Goal: Information Seeking & Learning: Learn about a topic

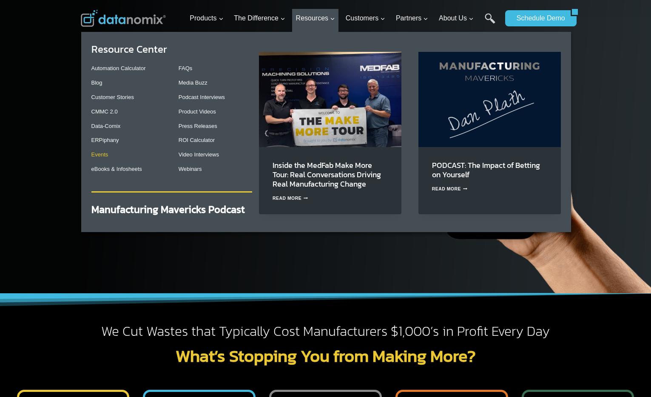
click at [97, 156] on link "Events" at bounding box center [99, 154] width 17 height 6
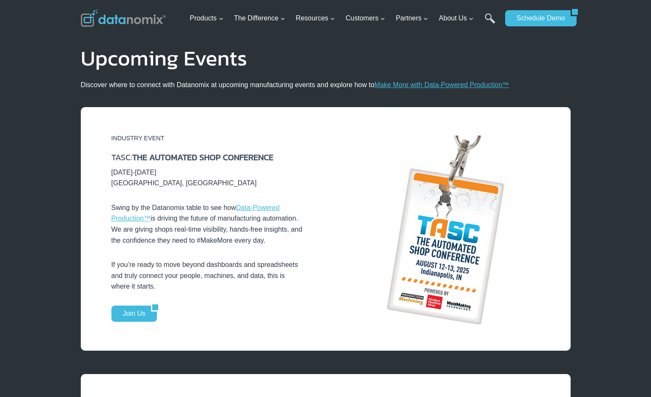
click at [121, 20] on img at bounding box center [123, 18] width 85 height 17
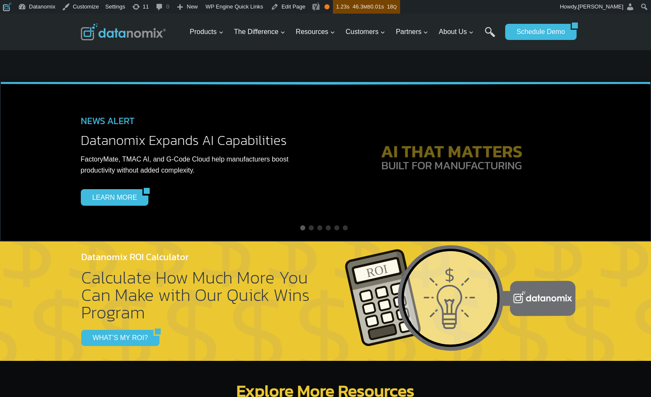
scroll to position [2226, 0]
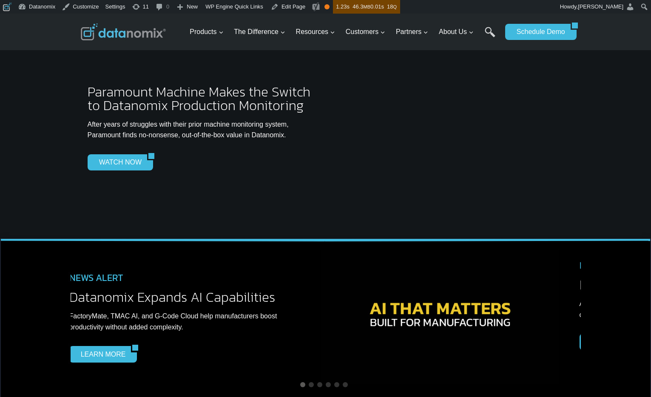
drag, startPoint x: 564, startPoint y: 297, endPoint x: 159, endPoint y: 302, distance: 405.2
click at [321, 302] on img at bounding box center [440, 317] width 238 height 135
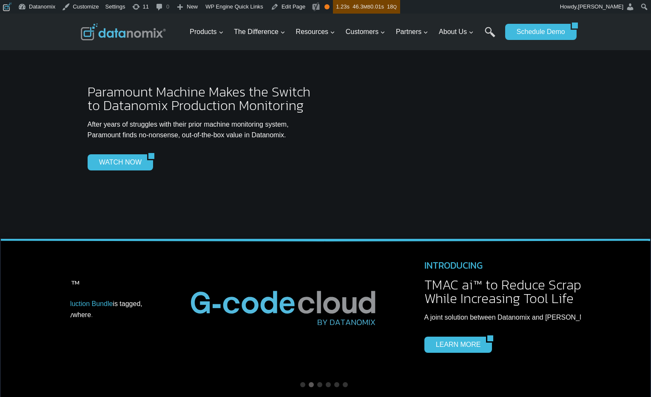
drag, startPoint x: 440, startPoint y: 290, endPoint x: 156, endPoint y: 304, distance: 284.7
click at [179, 303] on img at bounding box center [285, 304] width 213 height 71
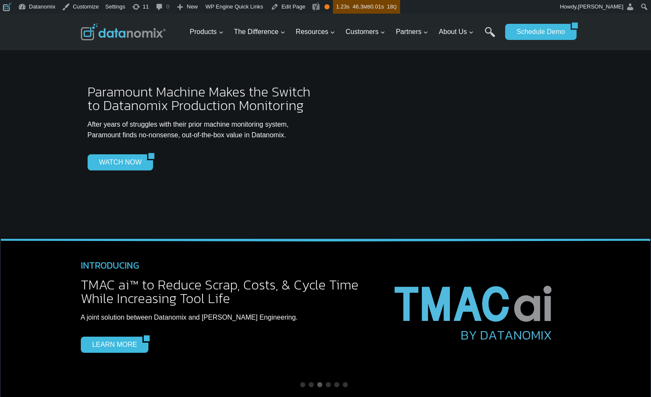
drag, startPoint x: 443, startPoint y: 283, endPoint x: 154, endPoint y: 290, distance: 289.6
click at [381, 290] on img at bounding box center [475, 307] width 189 height 111
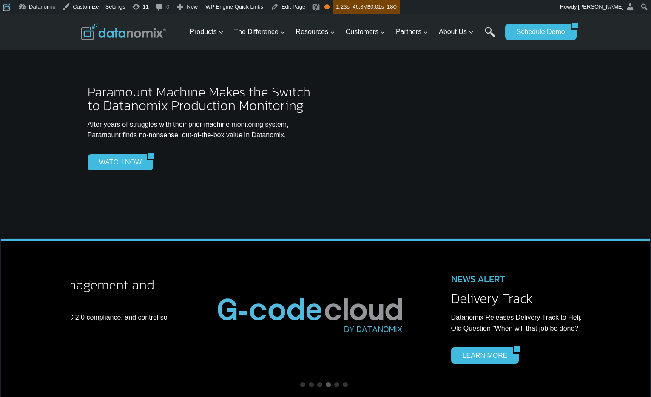
drag, startPoint x: 423, startPoint y: 280, endPoint x: 144, endPoint y: 295, distance: 279.7
click at [205, 295] on img at bounding box center [311, 311] width 213 height 71
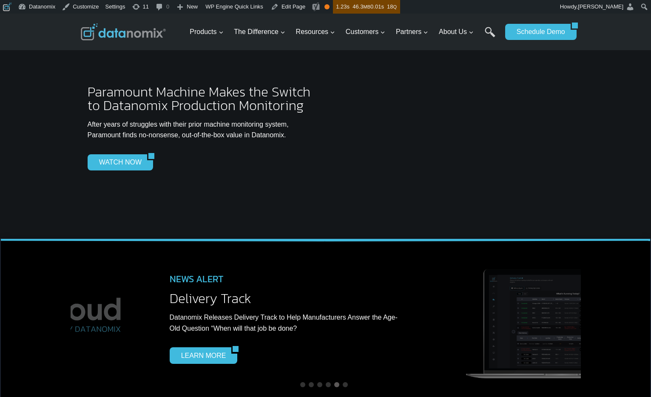
drag, startPoint x: 203, startPoint y: 287, endPoint x: 483, endPoint y: 279, distance: 279.9
click at [408, 279] on div "NEWS ALERT Delivery Track Datanomix Releases Delivery Track to Help Manufacture…" at bounding box center [289, 320] width 238 height 114
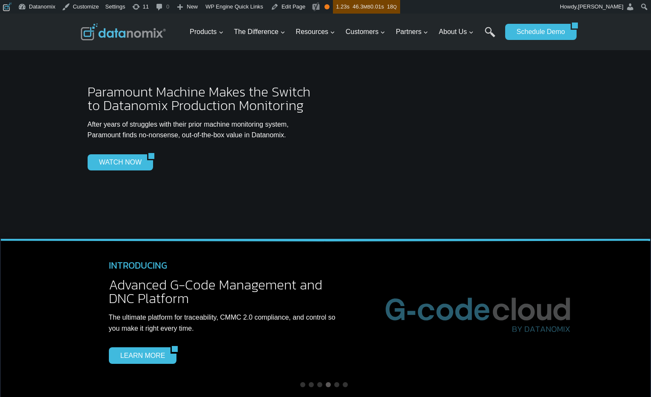
drag, startPoint x: 227, startPoint y: 291, endPoint x: 484, endPoint y: 290, distance: 256.8
click at [335, 314] on span "The ultimate platform for traceability, CMMC 2.0 compliance, and control so you…" at bounding box center [222, 323] width 227 height 18
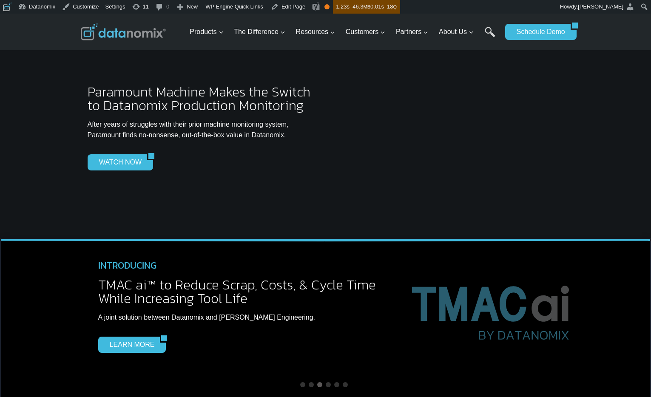
drag, startPoint x: 212, startPoint y: 293, endPoint x: 480, endPoint y: 291, distance: 267.9
click at [315, 314] on span "A joint solution between Datanomix and Caron Engineering." at bounding box center [206, 317] width 217 height 7
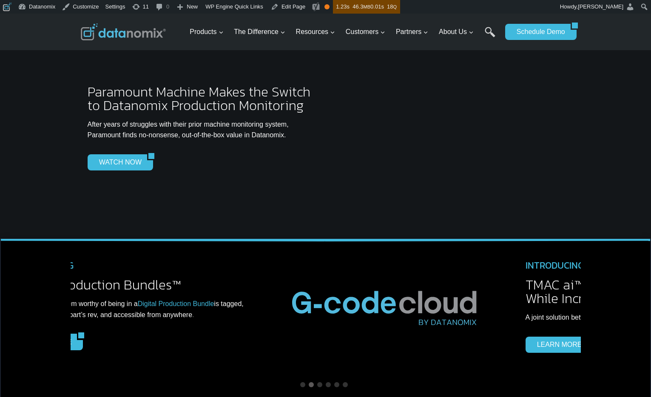
drag, startPoint x: 455, startPoint y: 279, endPoint x: 225, endPoint y: 289, distance: 229.8
click at [280, 287] on img at bounding box center [386, 304] width 213 height 71
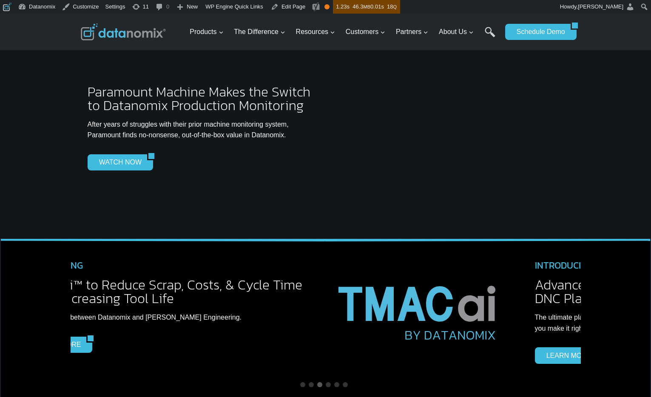
drag, startPoint x: 448, startPoint y: 272, endPoint x: 198, endPoint y: 284, distance: 249.9
click at [325, 284] on img at bounding box center [419, 307] width 189 height 111
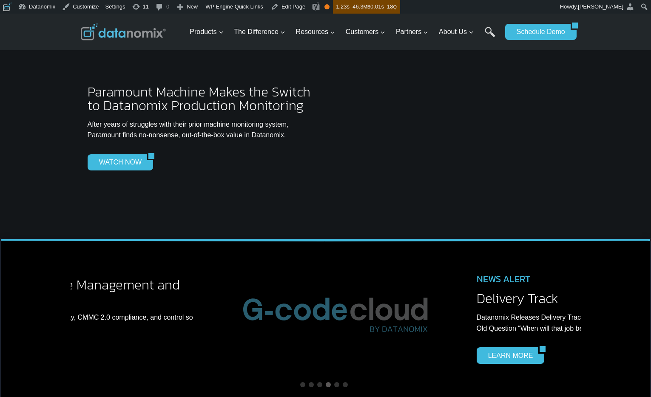
drag, startPoint x: 463, startPoint y: 253, endPoint x: 331, endPoint y: 247, distance: 132.0
click at [338, 250] on div "INTRODUCING Advanced G-Code Management and DNC Platform The ultimate platform f…" at bounding box center [211, 313] width 510 height 127
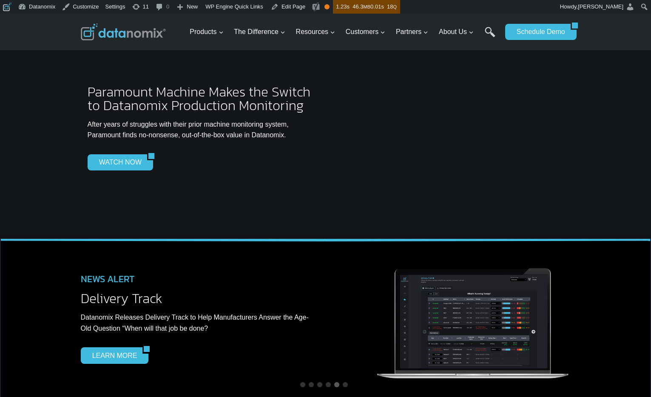
drag, startPoint x: 434, startPoint y: 264, endPoint x: 354, endPoint y: 264, distance: 79.5
click at [375, 267] on img at bounding box center [473, 324] width 196 height 115
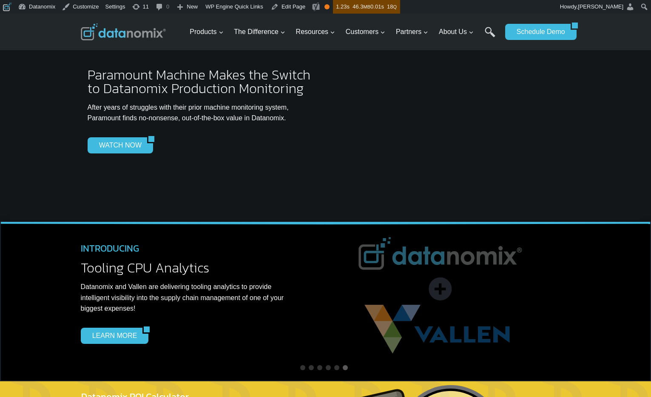
scroll to position [2243, 0]
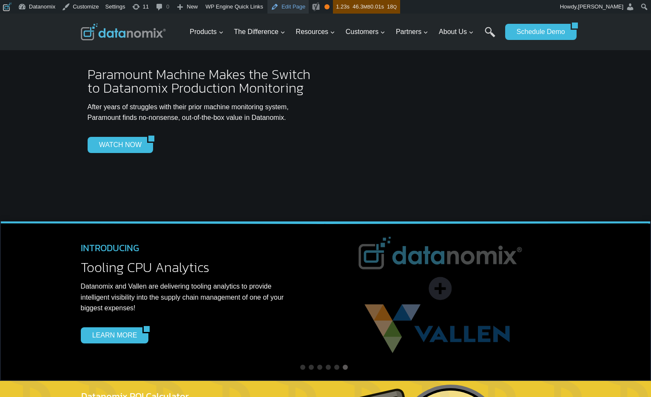
click at [289, 8] on link "Edit Page" at bounding box center [287, 7] width 41 height 14
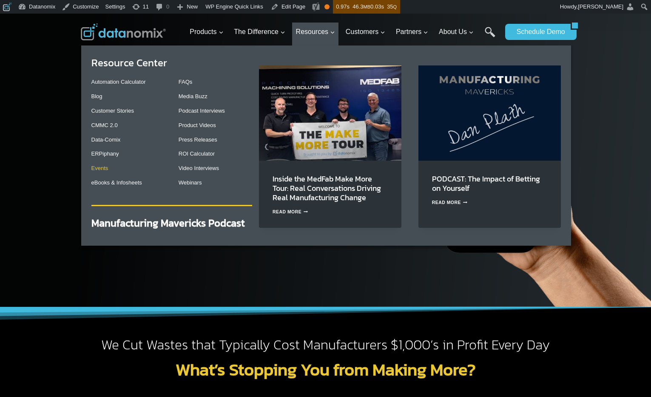
click at [106, 169] on link "Events" at bounding box center [99, 168] width 17 height 6
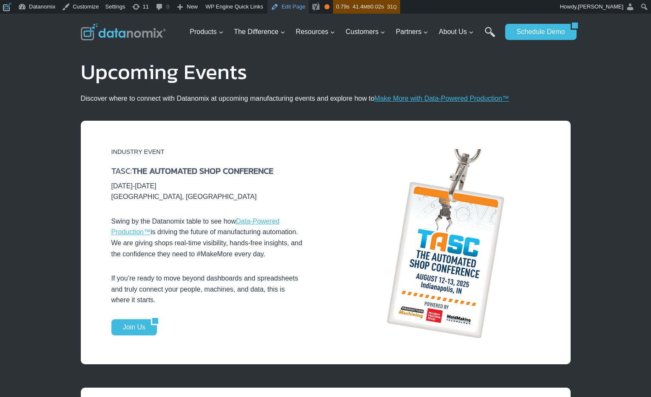
click at [300, 8] on link "Edit Page" at bounding box center [287, 7] width 41 height 14
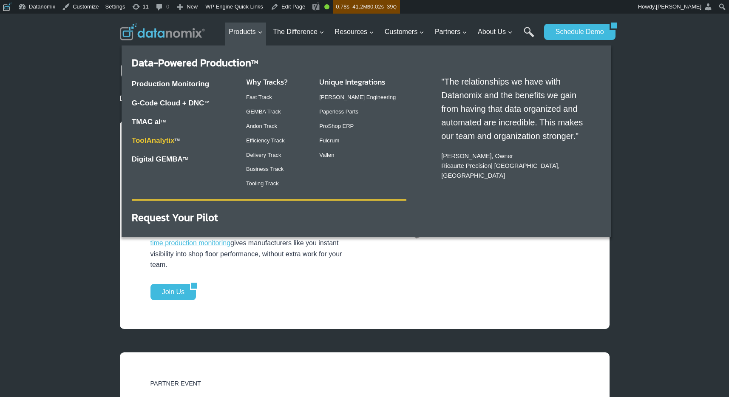
click at [155, 142] on link "ToolAnalytix" at bounding box center [153, 140] width 43 height 8
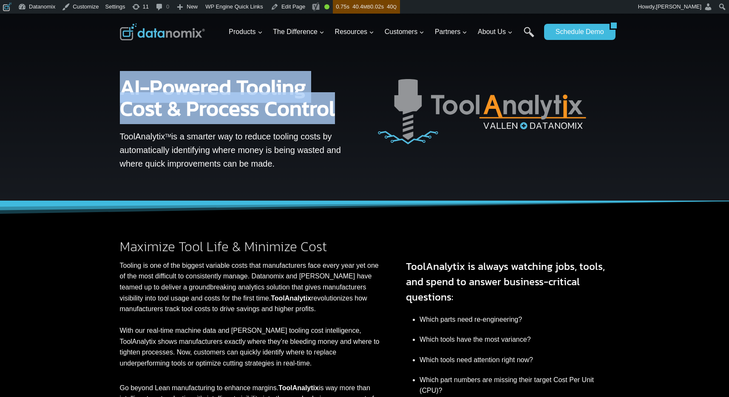
drag, startPoint x: 274, startPoint y: 110, endPoint x: 338, endPoint y: 111, distance: 63.8
click at [338, 111] on h1 "AI-Powered Tooling Cost & Process Control" at bounding box center [232, 98] width 225 height 43
drag, startPoint x: 58, startPoint y: 168, endPoint x: 69, endPoint y: 169, distance: 11.1
click at [59, 169] on div at bounding box center [364, 107] width 729 height 187
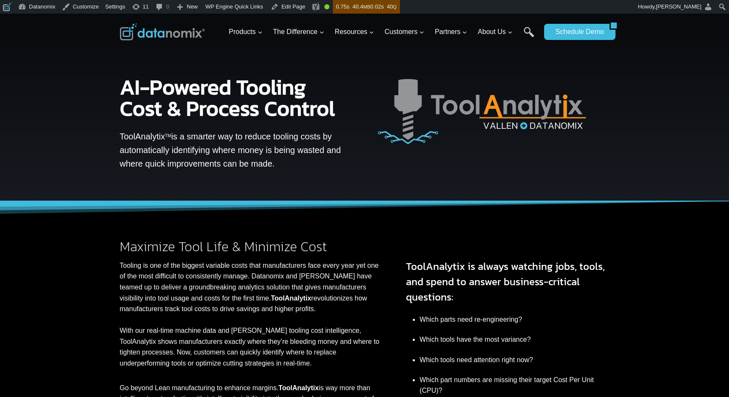
drag, startPoint x: 120, startPoint y: 136, endPoint x: 294, endPoint y: 150, distance: 174.9
click at [281, 165] on p "ToolAnalytix TM is a smarter way to reduce tooling costs by automatically ident…" at bounding box center [232, 150] width 225 height 41
copy p "ToolAnalytix TM is a smarter way to reduce tooling costs by automatically ident…"
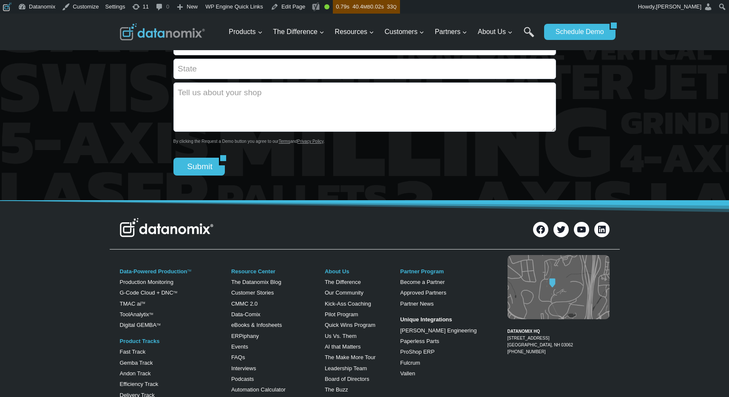
scroll to position [788, 0]
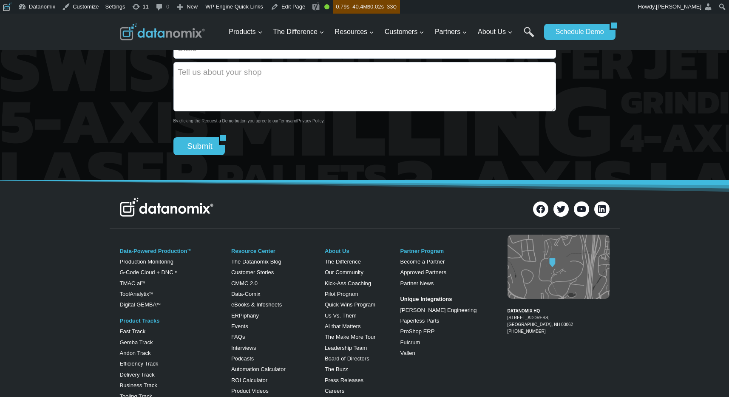
click at [166, 34] on img at bounding box center [162, 31] width 85 height 17
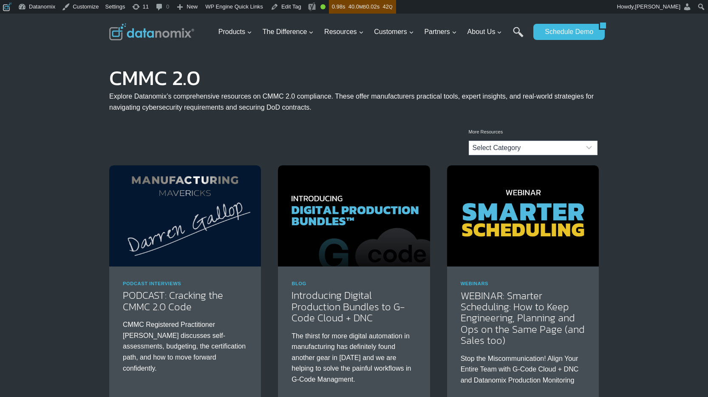
click at [139, 30] on img at bounding box center [151, 31] width 85 height 17
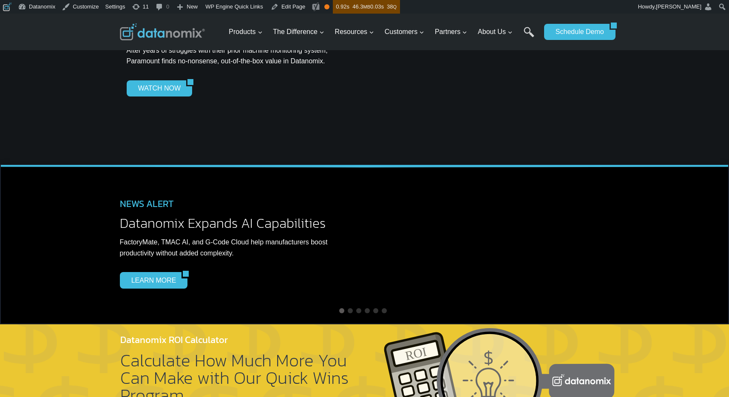
scroll to position [2352, 0]
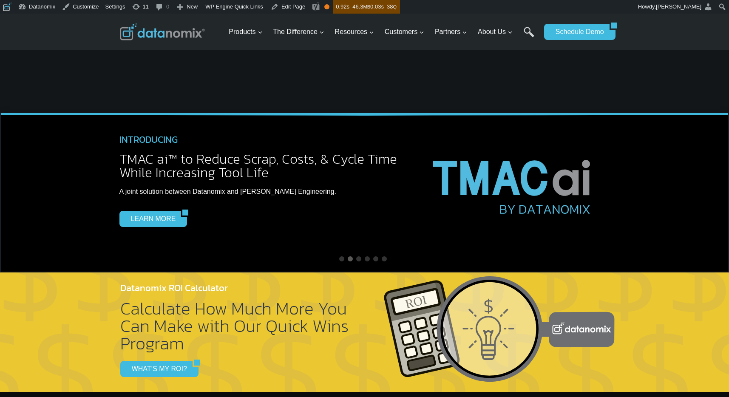
drag, startPoint x: 571, startPoint y: 158, endPoint x: 158, endPoint y: 170, distance: 413.0
click at [420, 168] on img at bounding box center [514, 181] width 189 height 111
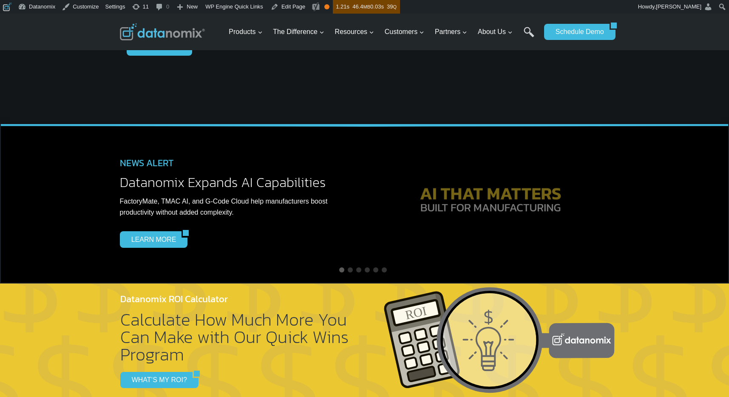
scroll to position [2321, 0]
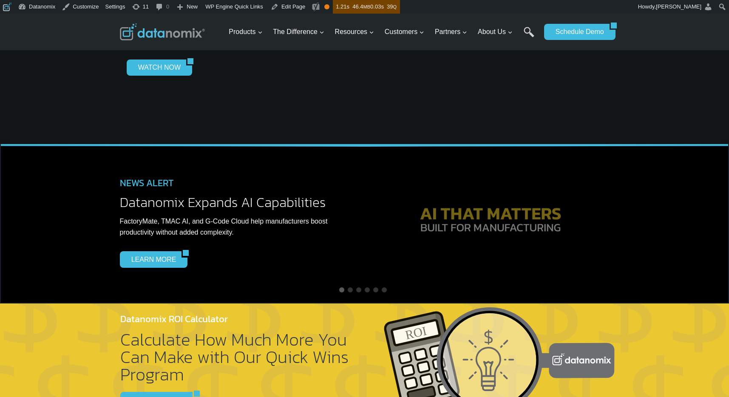
drag, startPoint x: 210, startPoint y: 205, endPoint x: 65, endPoint y: 208, distance: 145.9
click at [90, 207] on div "NEWS ALERT Delivery Track Datanomix Releases Delivery Track to Help Manufacture…" at bounding box center [364, 224] width 729 height 160
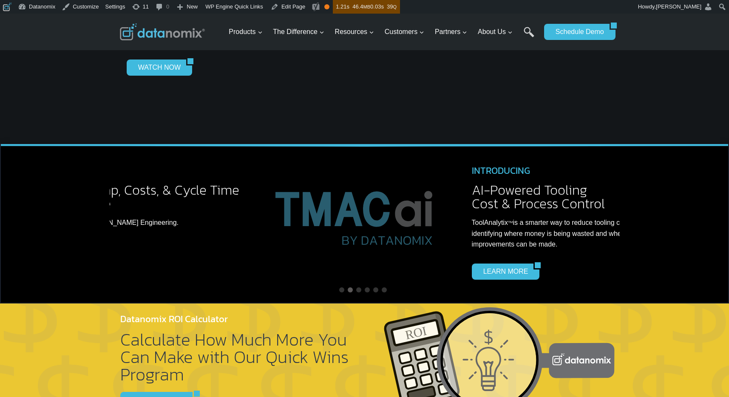
drag, startPoint x: 440, startPoint y: 196, endPoint x: 34, endPoint y: 214, distance: 406.0
click at [58, 212] on div "NEWS ALERT Delivery Track Datanomix Releases Delivery Track to Help Manufacture…" at bounding box center [364, 224] width 729 height 160
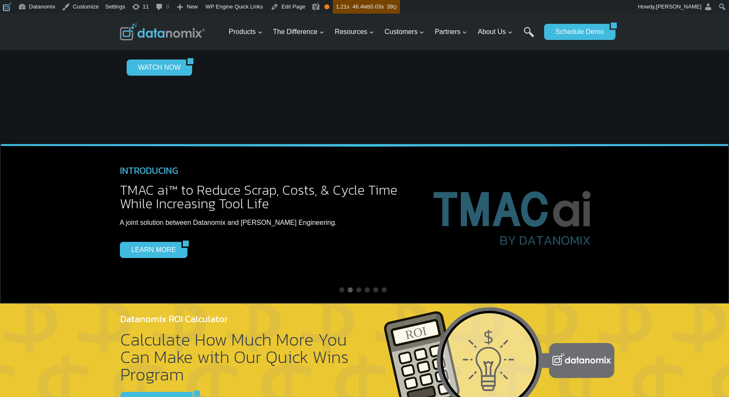
drag, startPoint x: 318, startPoint y: 190, endPoint x: 759, endPoint y: 173, distance: 440.8
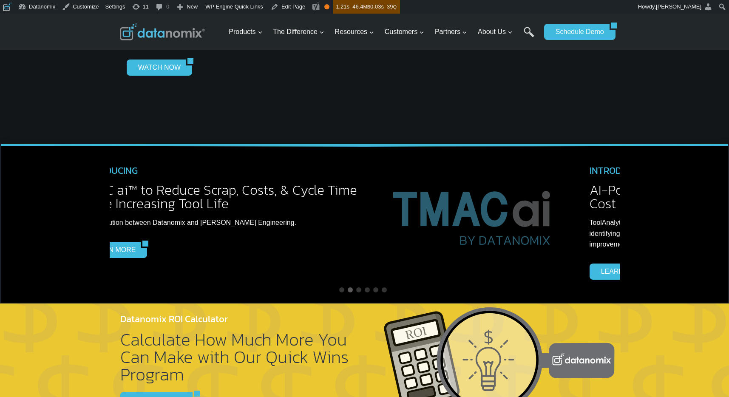
drag, startPoint x: 533, startPoint y: 179, endPoint x: 88, endPoint y: 199, distance: 445.6
click at [380, 191] on img at bounding box center [474, 212] width 189 height 111
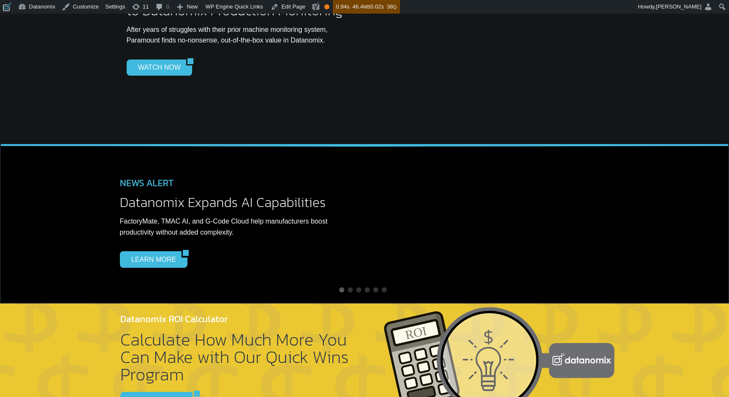
drag, startPoint x: 185, startPoint y: 185, endPoint x: 538, endPoint y: 182, distance: 353.3
click at [358, 196] on h2 "Datanomix Expands AI Capabilities" at bounding box center [239, 203] width 238 height 14
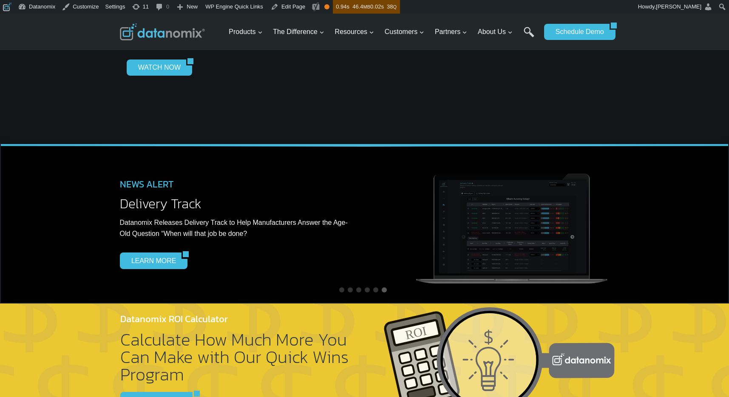
drag, startPoint x: 192, startPoint y: 200, endPoint x: 494, endPoint y: 199, distance: 302.7
click at [358, 217] on p "Datanomix Releases Delivery Track to Help Manufacturers Answer the Age-Old Ques…" at bounding box center [239, 228] width 238 height 22
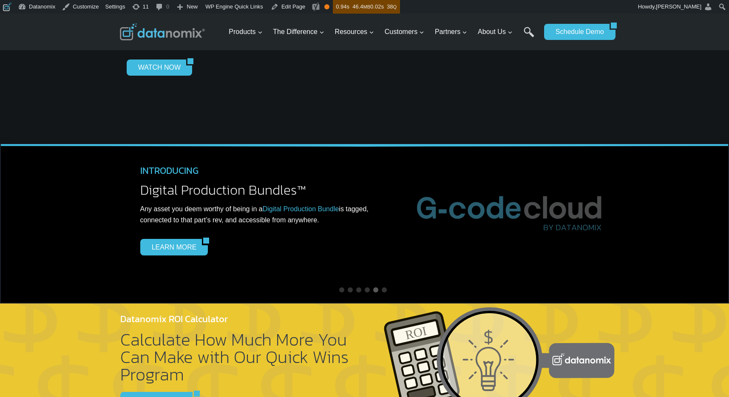
drag, startPoint x: 224, startPoint y: 198, endPoint x: 459, endPoint y: 196, distance: 235.6
click at [378, 194] on div "INTRODUCING Digital Production Bundles™ Any asset you deem worthy of being in a…" at bounding box center [259, 212] width 238 height 114
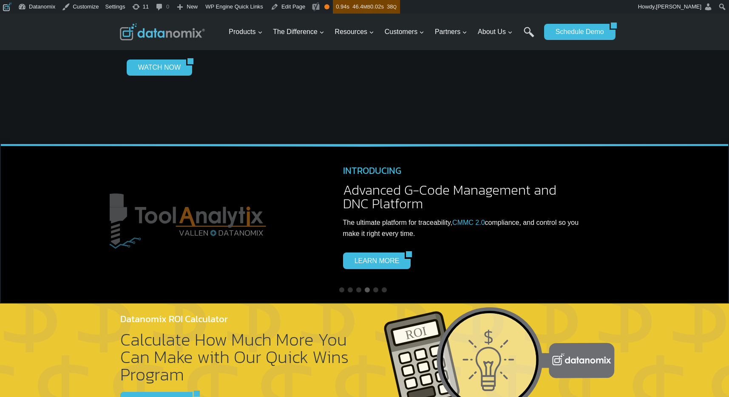
drag, startPoint x: 271, startPoint y: 191, endPoint x: 524, endPoint y: 190, distance: 253.0
click at [510, 186] on div "INTRODUCING Advanced G-Code Management and DNC Platform The ultimate platform f…" at bounding box center [462, 218] width 238 height 127
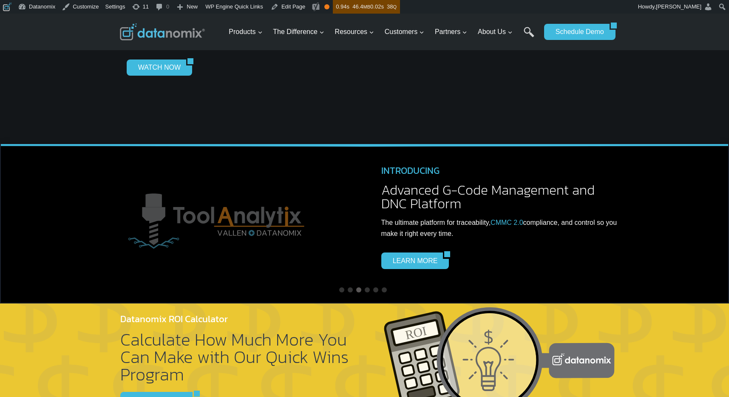
drag, startPoint x: 468, startPoint y: 189, endPoint x: 63, endPoint y: 209, distance: 405.2
click at [86, 207] on div "NEWS ALERT Delivery Track Datanomix Releases Delivery Track to Help Manufacture…" at bounding box center [364, 224] width 729 height 160
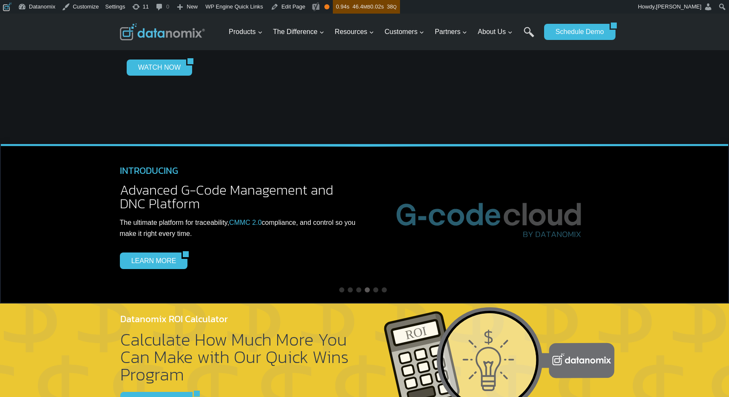
drag, startPoint x: 385, startPoint y: 198, endPoint x: 485, endPoint y: 195, distance: 100.0
click at [358, 217] on p "The ultimate platform for traceability, CMMC 2.0 compliance, and control so you…" at bounding box center [239, 228] width 238 height 22
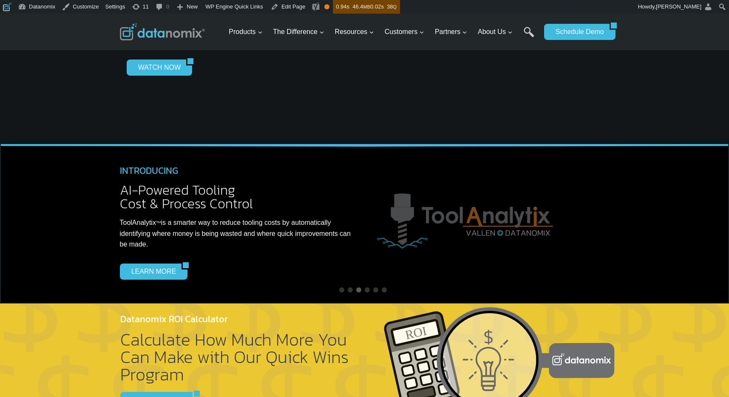
drag, startPoint x: 404, startPoint y: 199, endPoint x: 594, endPoint y: 207, distance: 189.8
click at [351, 219] on span "ToolAnalytix TM is a smarter way to reduce tooling costs by automatically ident…" at bounding box center [235, 233] width 231 height 29
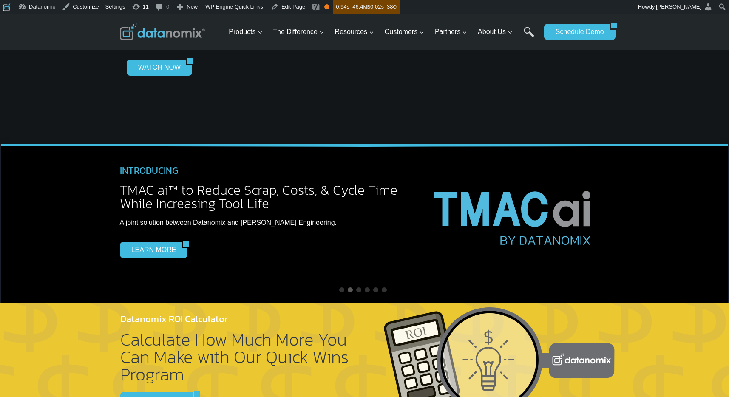
click at [420, 209] on img at bounding box center [514, 212] width 189 height 111
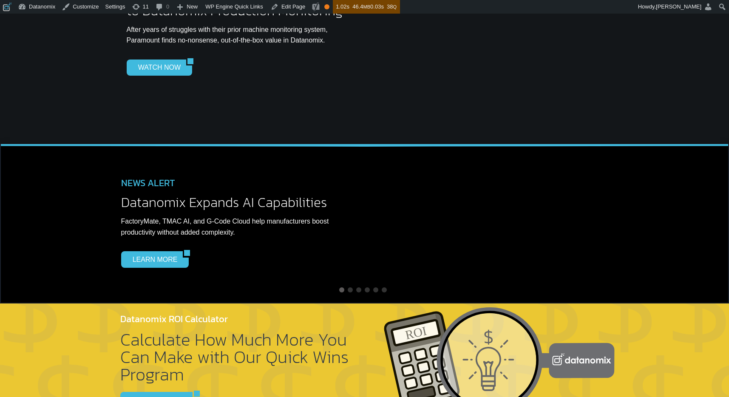
drag, startPoint x: 245, startPoint y: 194, endPoint x: 641, endPoint y: 196, distance: 395.8
click at [624, 195] on div "NEWS ALERT Delivery Track Datanomix Releases Delivery Track to Help Manufacture…" at bounding box center [364, 224] width 729 height 160
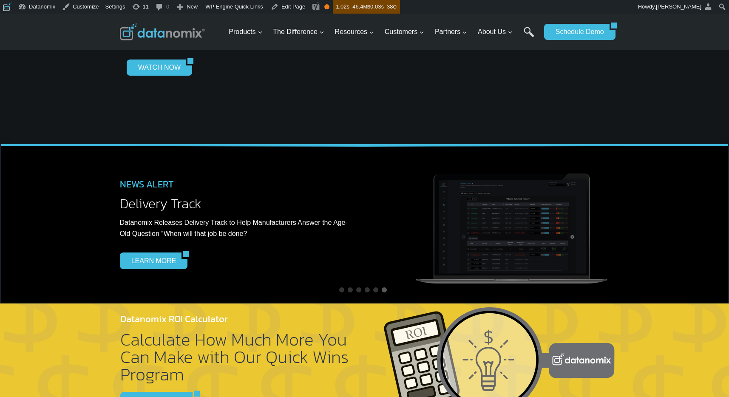
click at [62, 214] on div "NEWS ALERT Delivery Track Datanomix Releases Delivery Track to Help Manufacture…" at bounding box center [364, 224] width 729 height 160
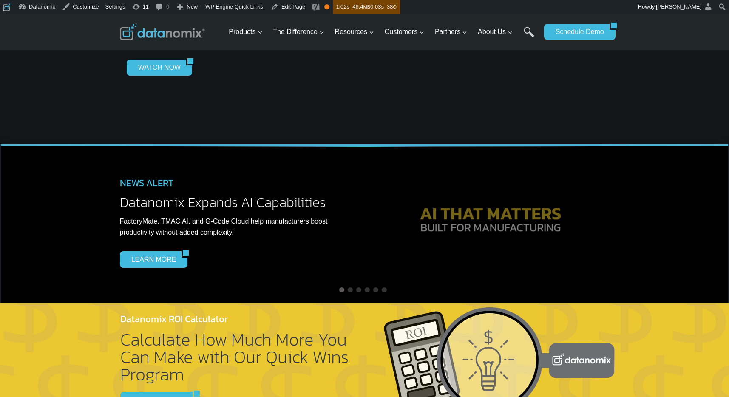
drag, startPoint x: 428, startPoint y: 198, endPoint x: 165, endPoint y: 215, distance: 264.1
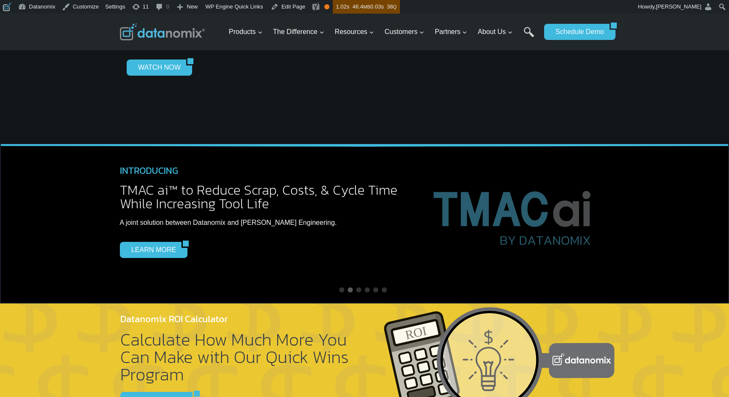
drag, startPoint x: 392, startPoint y: 196, endPoint x: 196, endPoint y: 213, distance: 197.2
click at [420, 207] on img at bounding box center [514, 212] width 189 height 111
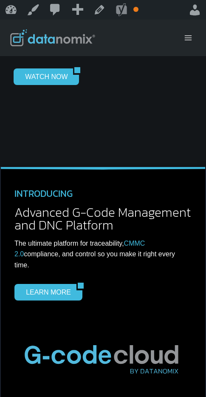
scroll to position [3510, 0]
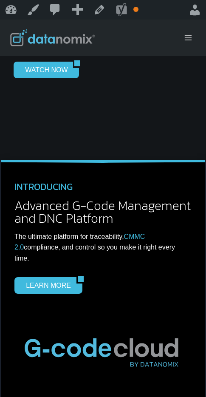
drag, startPoint x: 42, startPoint y: 290, endPoint x: 210, endPoint y: 289, distance: 168.4
click at [202, 290] on div "NEWS ALERT Delivery Track Datanomix Releases Delivery Track to Help Manufacture…" at bounding box center [103, 299] width 205 height 276
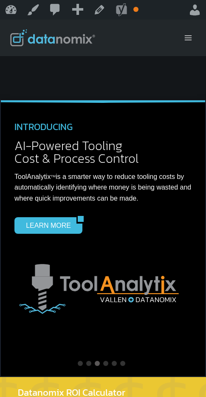
scroll to position [3580, 0]
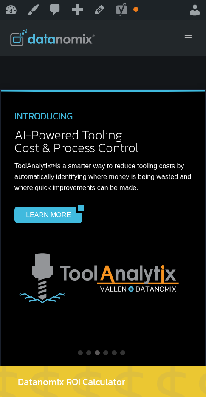
click at [153, 250] on img at bounding box center [102, 280] width 177 height 60
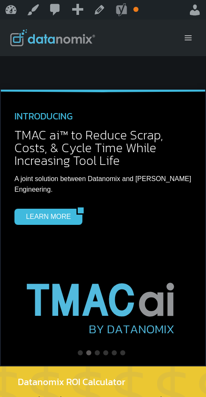
drag, startPoint x: 51, startPoint y: 243, endPoint x: 175, endPoint y: 241, distance: 123.7
click at [173, 251] on img at bounding box center [102, 303] width 177 height 104
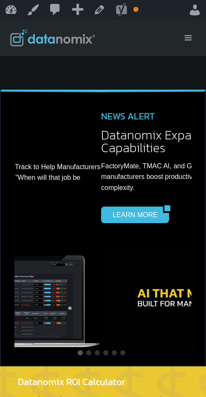
drag, startPoint x: 114, startPoint y: 246, endPoint x: 163, endPoint y: 247, distance: 48.5
click at [168, 250] on img at bounding box center [189, 300] width 177 height 100
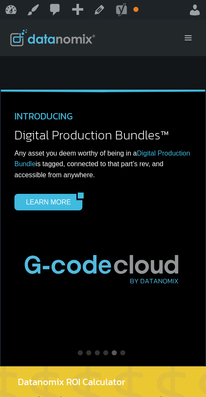
drag, startPoint x: 36, startPoint y: 244, endPoint x: 225, endPoint y: 241, distance: 189.2
drag, startPoint x: 82, startPoint y: 234, endPoint x: 233, endPoint y: 233, distance: 151.4
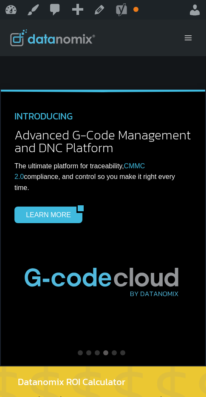
drag, startPoint x: 39, startPoint y: 245, endPoint x: 171, endPoint y: 245, distance: 132.2
click at [171, 250] on img at bounding box center [102, 279] width 177 height 59
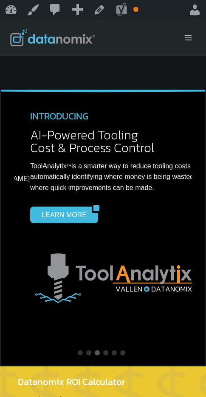
drag, startPoint x: 69, startPoint y: 248, endPoint x: 151, endPoint y: 248, distance: 81.6
click at [138, 250] on img at bounding box center [118, 280] width 177 height 60
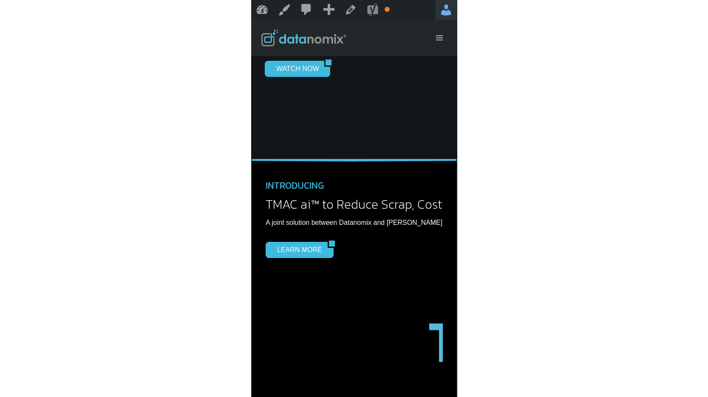
scroll to position [3263, 0]
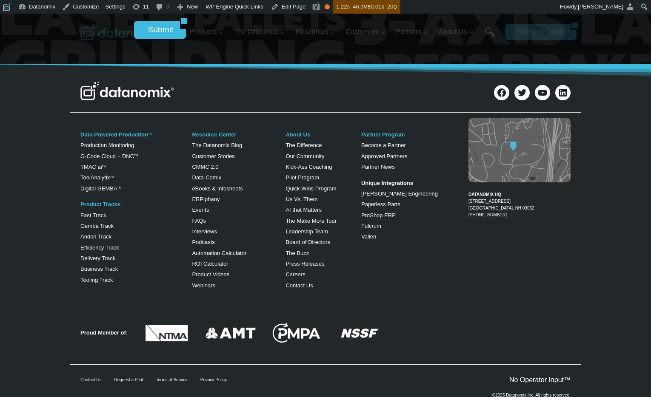
click at [514, 211] on div "DATANOMIX HQ [STREET_ADDRESS] 1-866-488-4369" at bounding box center [513, 205] width 116 height 178
drag, startPoint x: 512, startPoint y: 191, endPoint x: 468, endPoint y: 191, distance: 43.8
click at [468, 191] on figcaption "DATANOMIX HQ [STREET_ADDRESS] 1-866-488-4369" at bounding box center [519, 202] width 102 height 34
copy figcaption "[PHONE_NUMBER]"
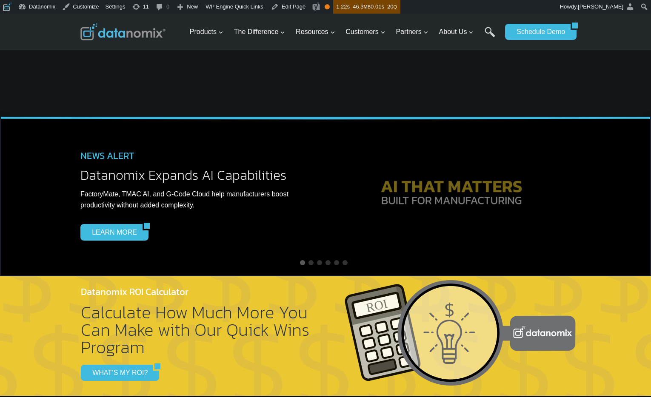
scroll to position [2335, 0]
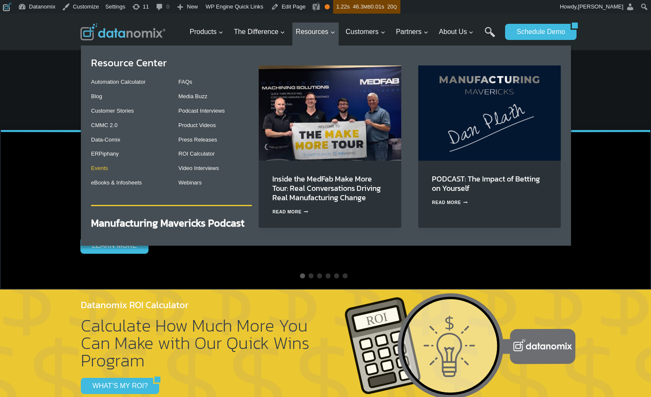
click at [97, 169] on link "Events" at bounding box center [99, 168] width 17 height 6
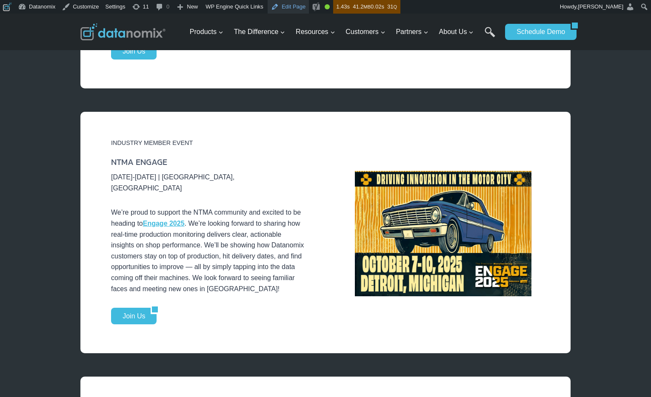
click at [293, 6] on link "Edit Page" at bounding box center [287, 7] width 41 height 14
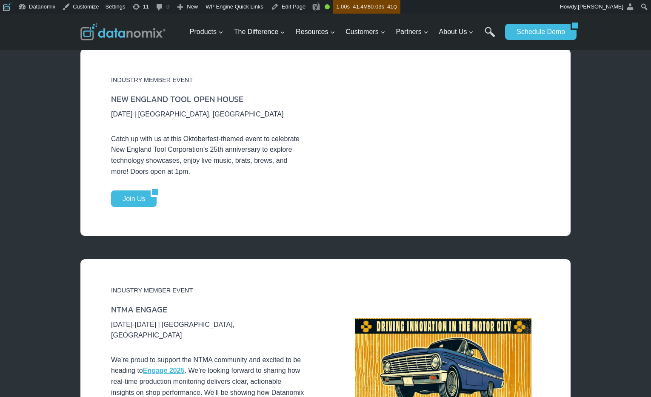
scroll to position [540, 0]
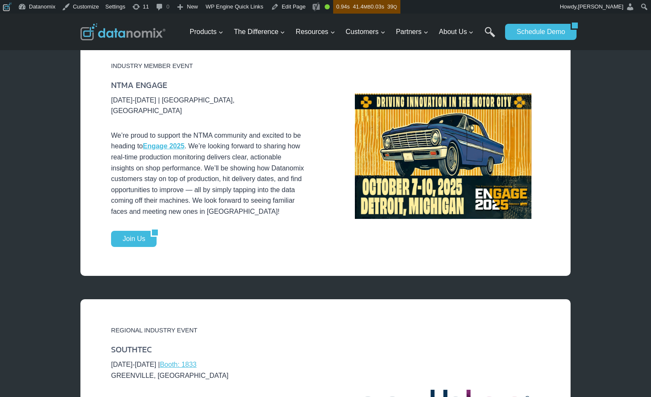
scroll to position [651, 0]
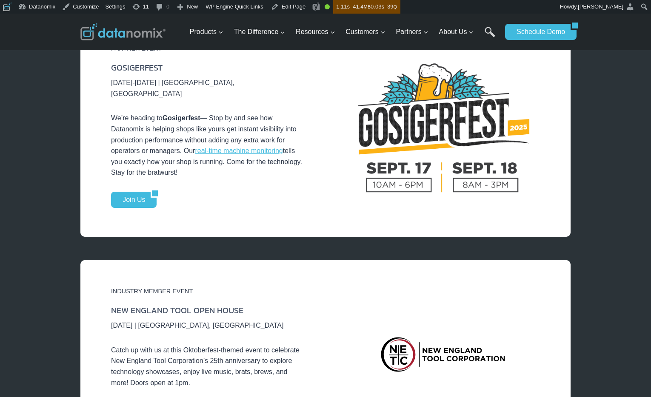
scroll to position [386, 0]
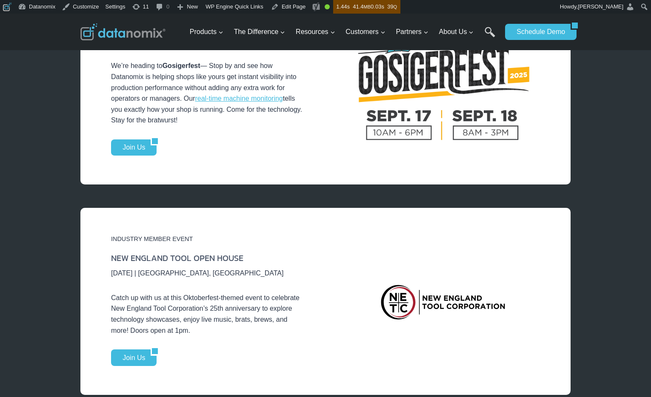
scroll to position [387, 0]
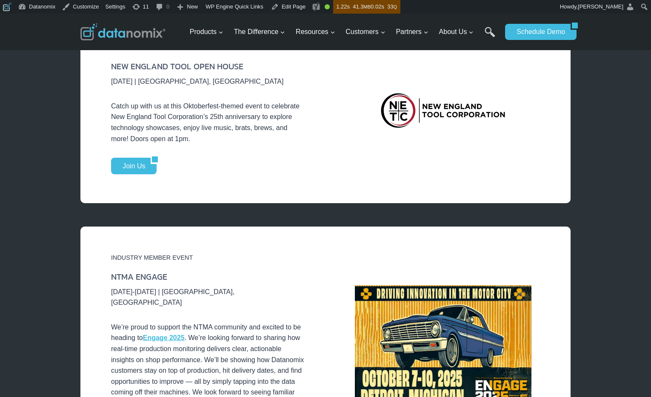
scroll to position [602, 0]
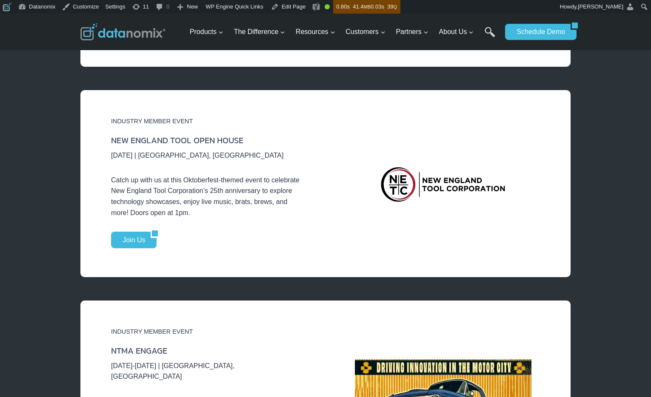
scroll to position [507, 0]
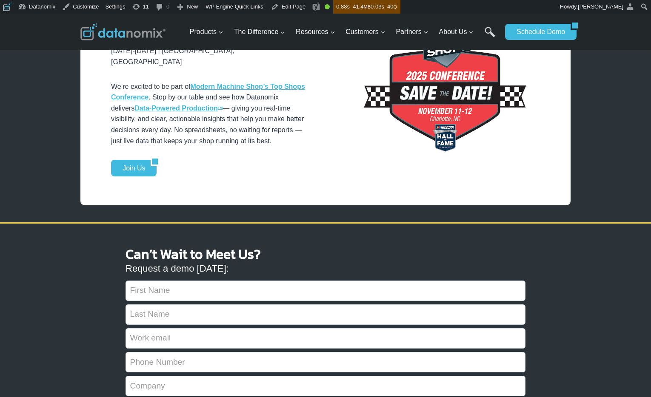
scroll to position [1373, 0]
